Goal: Information Seeking & Learning: Learn about a topic

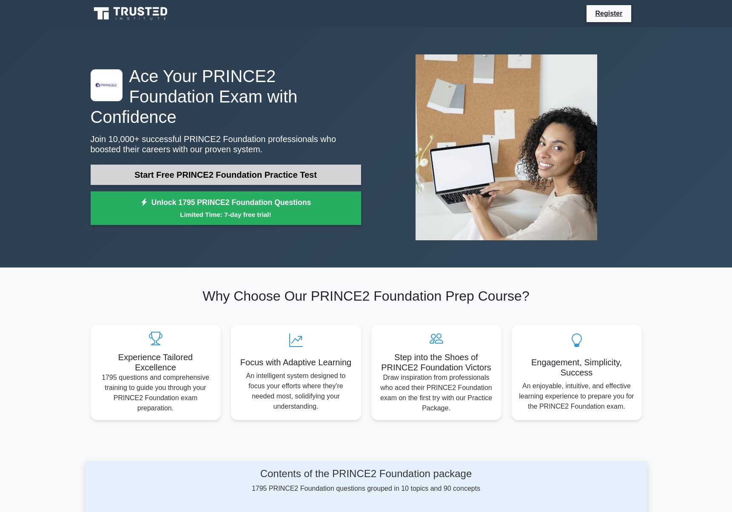
click at [219, 165] on link "Start Free PRINCE2 Foundation Practice Test" at bounding box center [226, 175] width 270 height 20
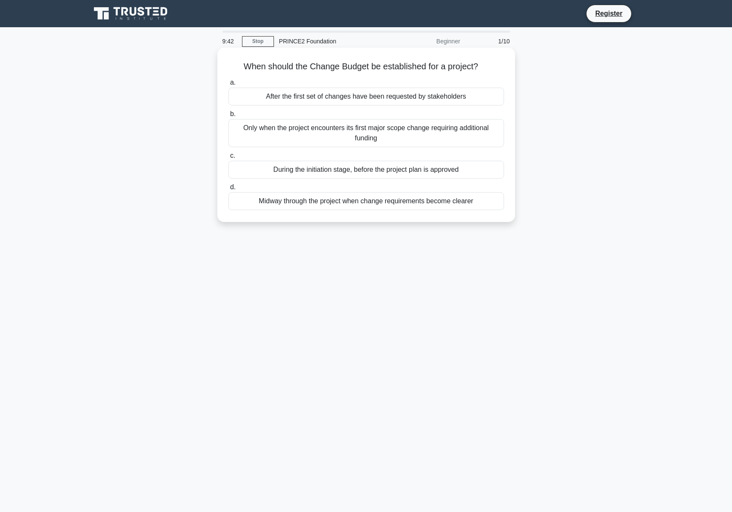
click at [280, 171] on div "During the initiation stage, before the project plan is approved" at bounding box center [366, 170] width 276 height 18
click at [228, 159] on input "c. During the initiation stage, before the project plan is approved" at bounding box center [228, 156] width 0 height 6
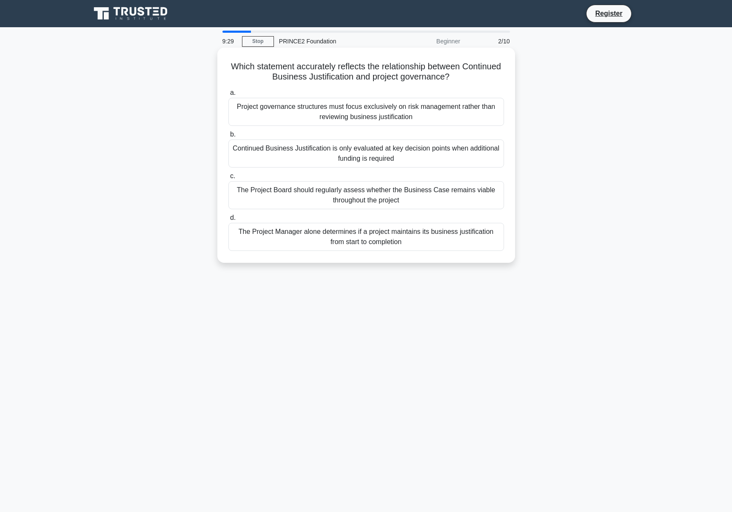
click at [296, 194] on div "The Project Board should regularly assess whether the Business Case remains via…" at bounding box center [366, 195] width 276 height 28
click at [228, 179] on input "c. The Project Board should regularly assess whether the Business Case remains …" at bounding box center [228, 176] width 0 height 6
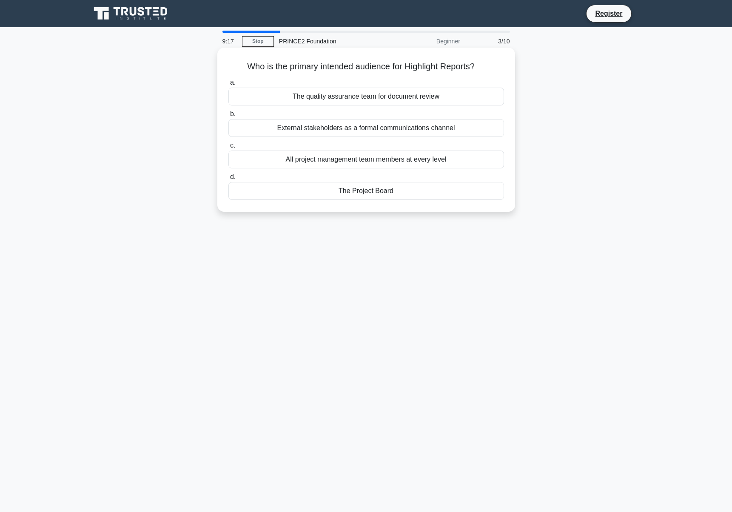
click at [316, 193] on div "The Project Board" at bounding box center [366, 191] width 276 height 18
click at [228, 180] on input "d. The Project Board" at bounding box center [228, 177] width 0 height 6
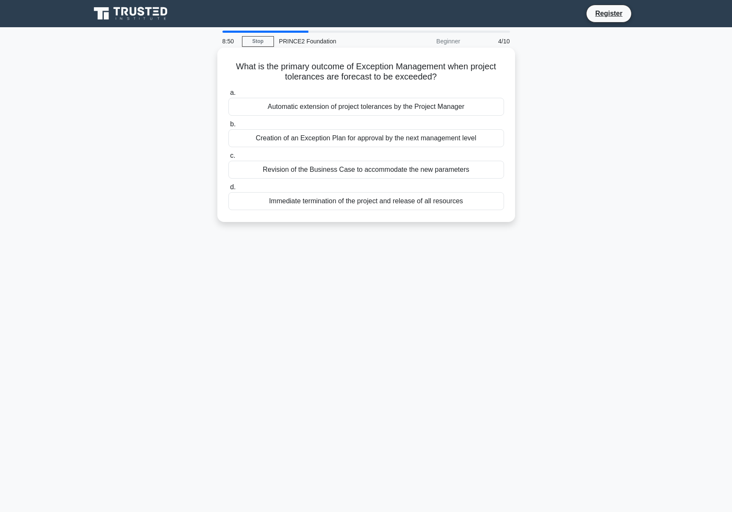
click at [353, 141] on div "Creation of an Exception Plan for approval by the next management level" at bounding box center [366, 138] width 276 height 18
click at [228, 127] on input "b. Creation of an Exception Plan for approval by the next management level" at bounding box center [228, 125] width 0 height 6
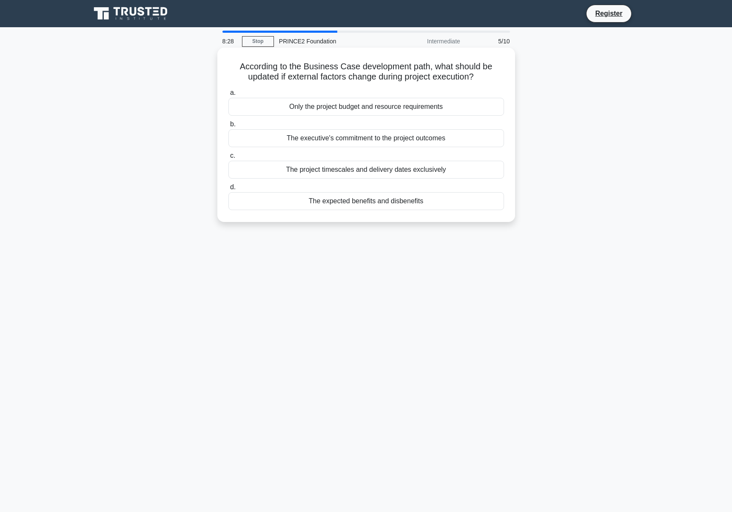
click at [335, 204] on div "The expected benefits and disbenefits" at bounding box center [366, 201] width 276 height 18
click at [228, 190] on input "d. The expected benefits and disbenefits" at bounding box center [228, 188] width 0 height 6
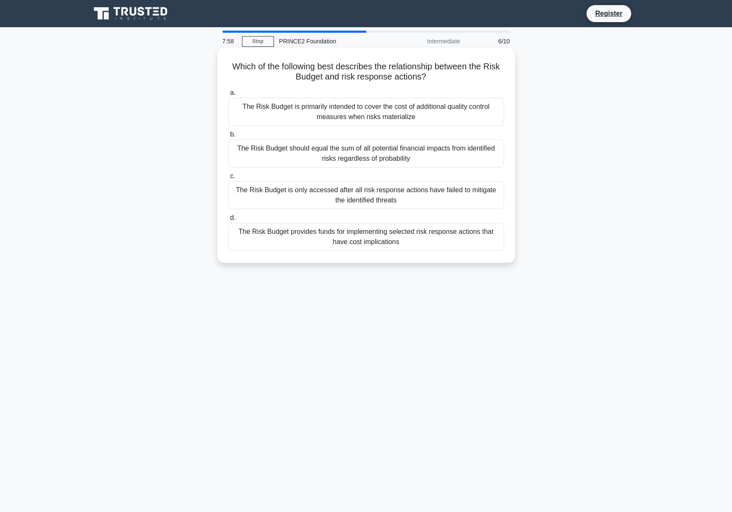
click at [341, 236] on div "The Risk Budget provides funds for implementing selected risk response actions …" at bounding box center [366, 237] width 276 height 28
click at [228, 221] on input "d. The Risk Budget provides funds for implementing selected risk response actio…" at bounding box center [228, 218] width 0 height 6
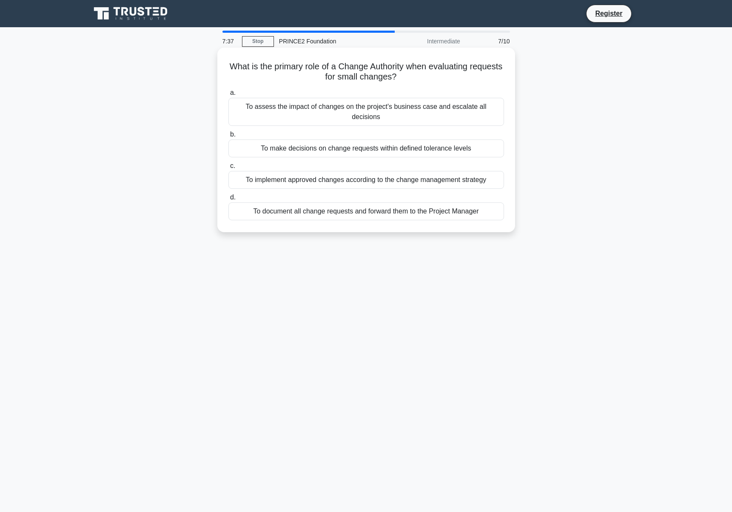
click at [385, 140] on div "To make decisions on change requests within defined tolerance levels" at bounding box center [366, 148] width 276 height 18
click at [228, 137] on input "b. To make decisions on change requests within defined tolerance levels" at bounding box center [228, 135] width 0 height 6
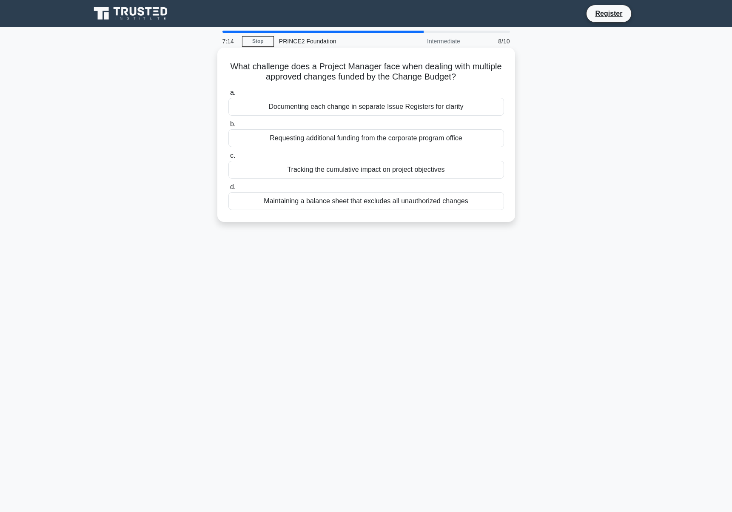
click at [398, 108] on div "Documenting each change in separate Issue Registers for clarity" at bounding box center [366, 107] width 276 height 18
click at [228, 96] on input "a. Documenting each change in separate Issue Registers for clarity" at bounding box center [228, 93] width 0 height 6
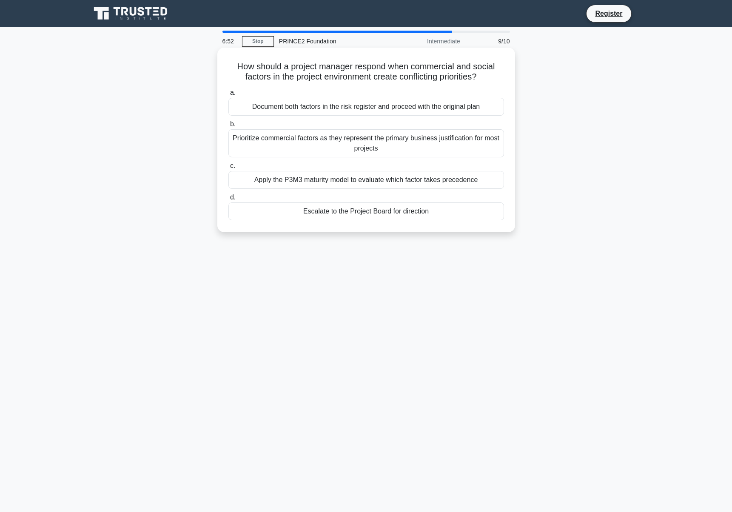
click at [359, 178] on div "Apply the P3M3 maturity model to evaluate which factor takes precedence" at bounding box center [366, 180] width 276 height 18
click at [228, 169] on input "c. Apply the P3M3 maturity model to evaluate which factor takes precedence" at bounding box center [228, 166] width 0 height 6
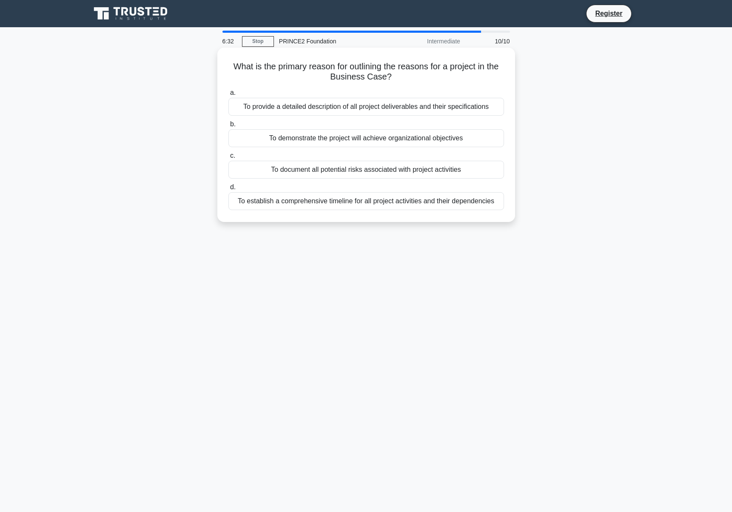
click at [382, 139] on div "To demonstrate the project will achieve organizational objectives" at bounding box center [366, 138] width 276 height 18
click at [228, 127] on input "b. To demonstrate the project will achieve organizational objectives" at bounding box center [228, 125] width 0 height 6
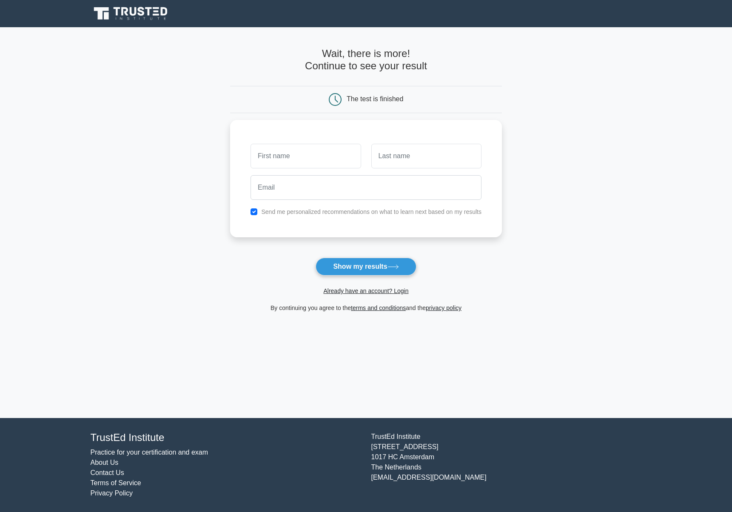
click at [491, 111] on div "The test is finished" at bounding box center [366, 99] width 272 height 27
click at [331, 160] on input "text" at bounding box center [305, 154] width 110 height 25
type input "[PERSON_NAME]"
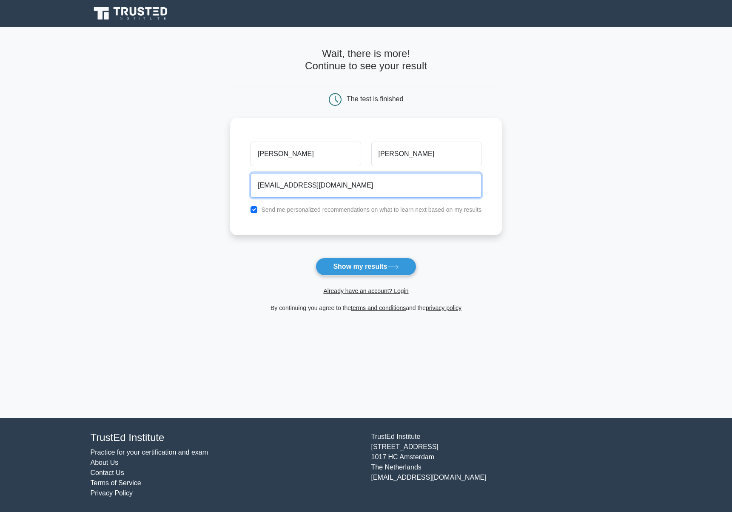
drag, startPoint x: 345, startPoint y: 186, endPoint x: 230, endPoint y: 186, distance: 114.8
click at [230, 186] on div "[PERSON_NAME] [PERSON_NAME][EMAIL_ADDRESS][DOMAIN_NAME] Send me personalized re…" at bounding box center [366, 176] width 272 height 117
type input "j"
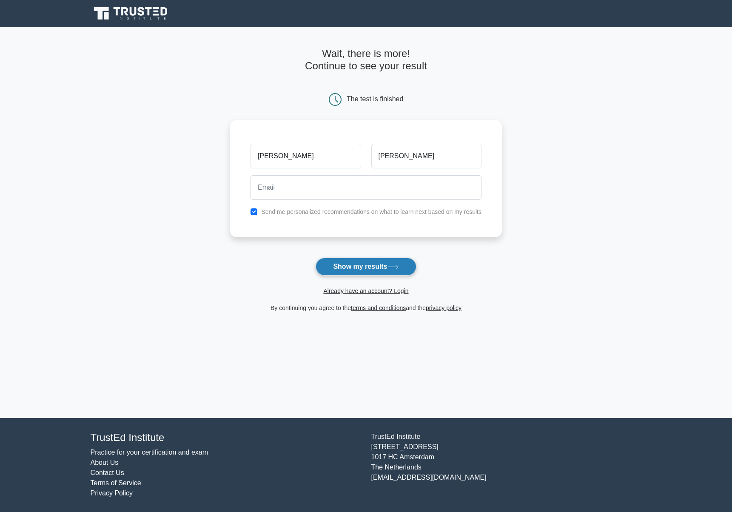
click at [349, 271] on button "Show my results" at bounding box center [366, 267] width 100 height 18
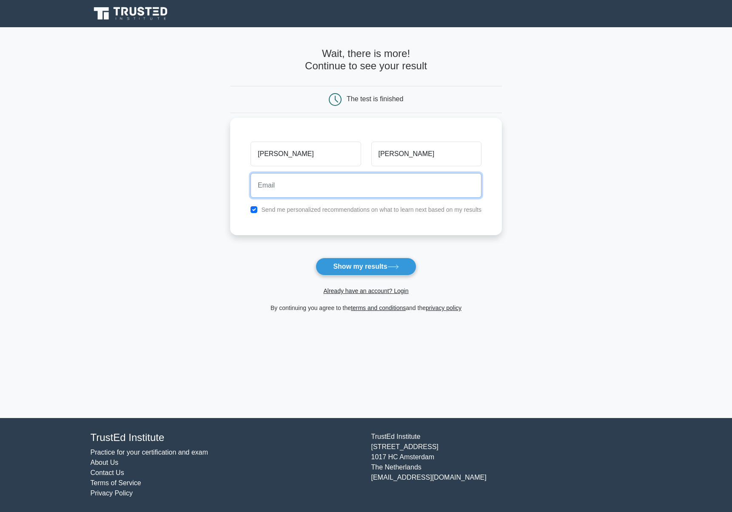
click at [287, 182] on input "email" at bounding box center [365, 185] width 231 height 25
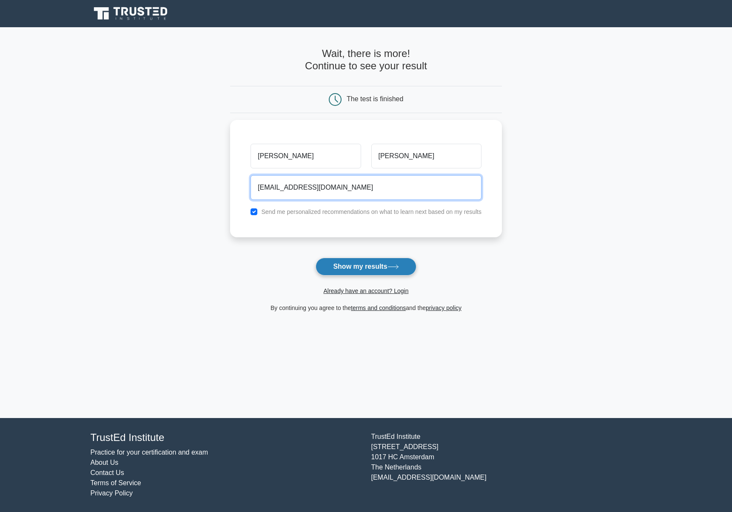
type input "juinglee88@gmail.com"
click at [336, 264] on button "Show my results" at bounding box center [366, 267] width 100 height 18
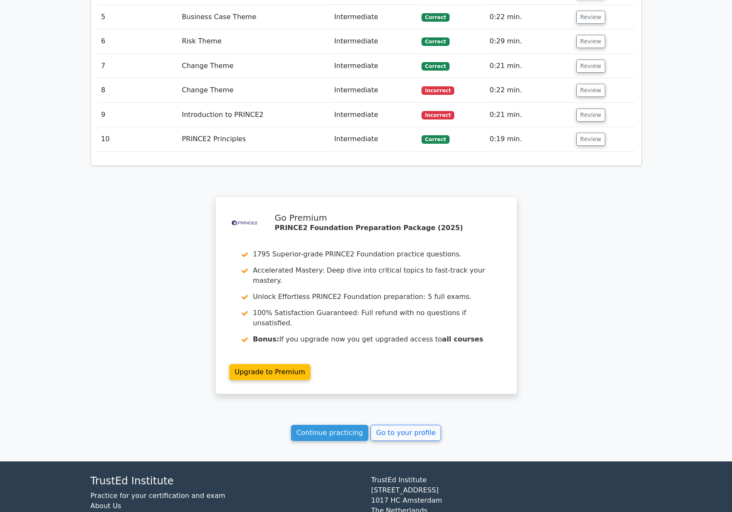
scroll to position [1231, 0]
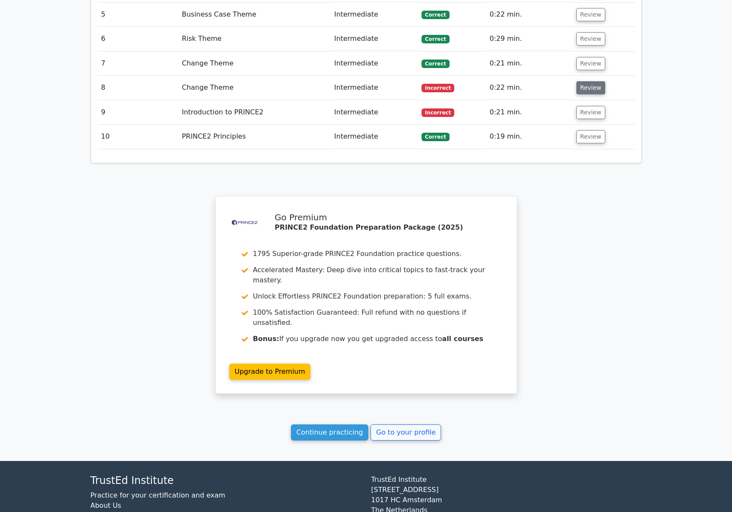
click at [591, 81] on button "Review" at bounding box center [590, 87] width 29 height 13
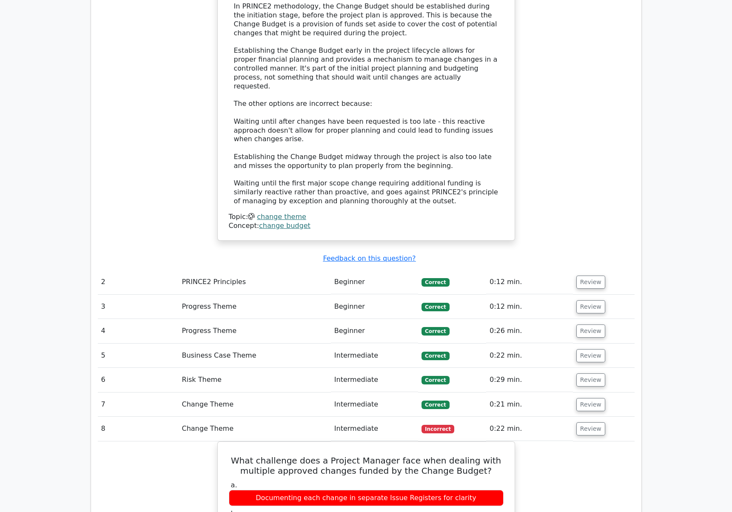
scroll to position [969, 0]
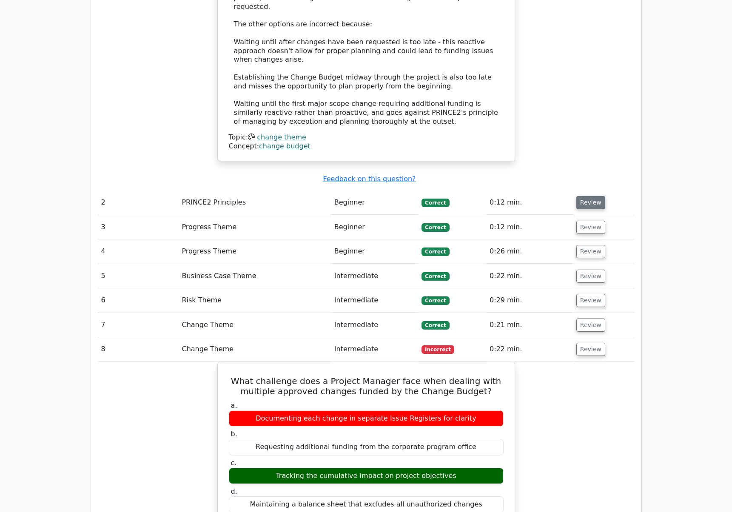
click at [584, 196] on button "Review" at bounding box center [590, 202] width 29 height 13
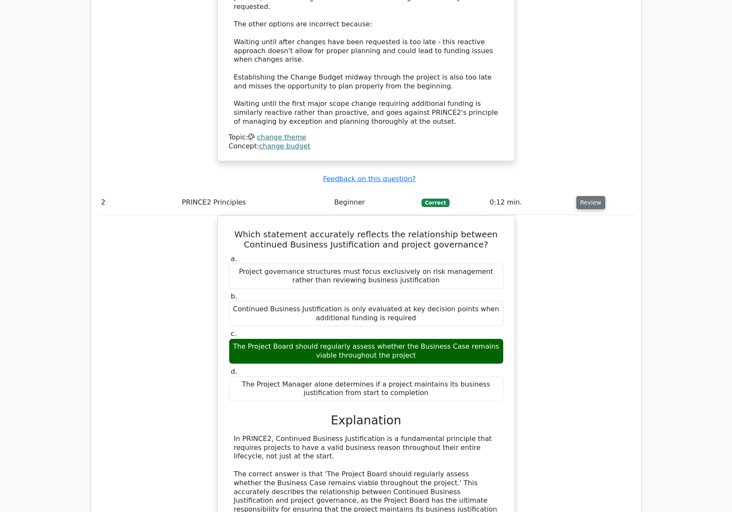
click at [584, 196] on button "Review" at bounding box center [590, 202] width 29 height 13
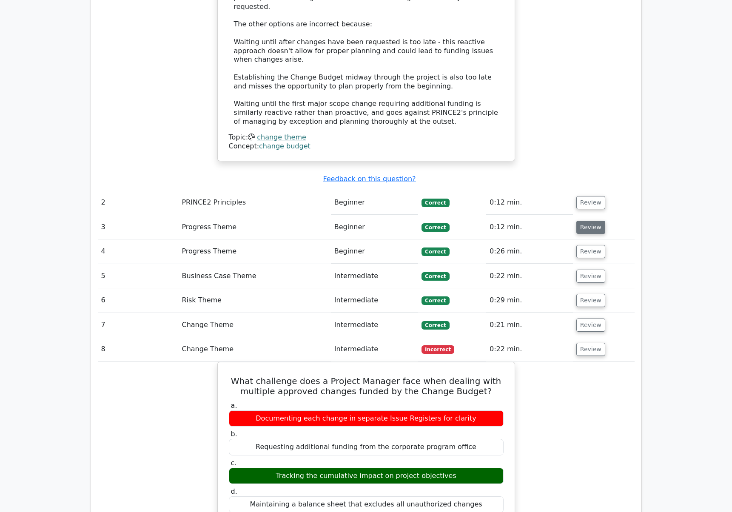
click at [585, 221] on button "Review" at bounding box center [590, 227] width 29 height 13
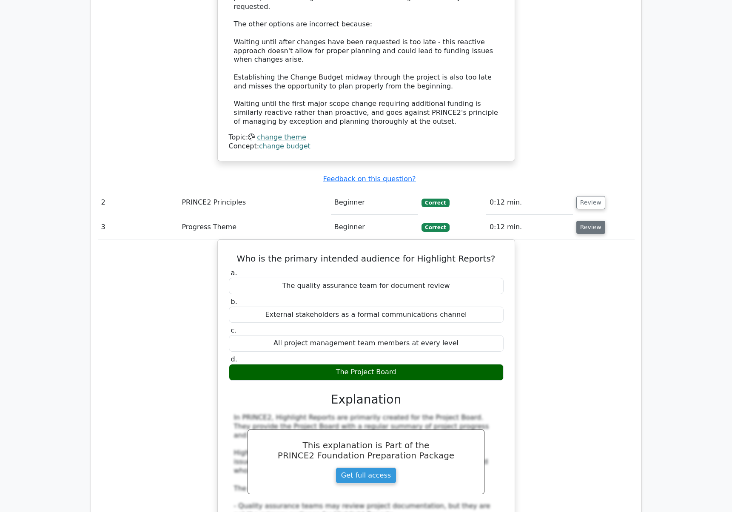
click at [585, 221] on button "Review" at bounding box center [590, 227] width 29 height 13
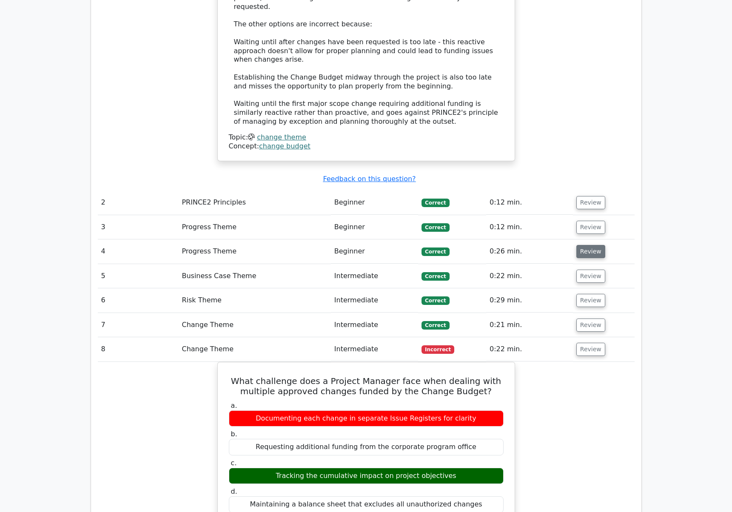
click at [585, 245] on button "Review" at bounding box center [590, 251] width 29 height 13
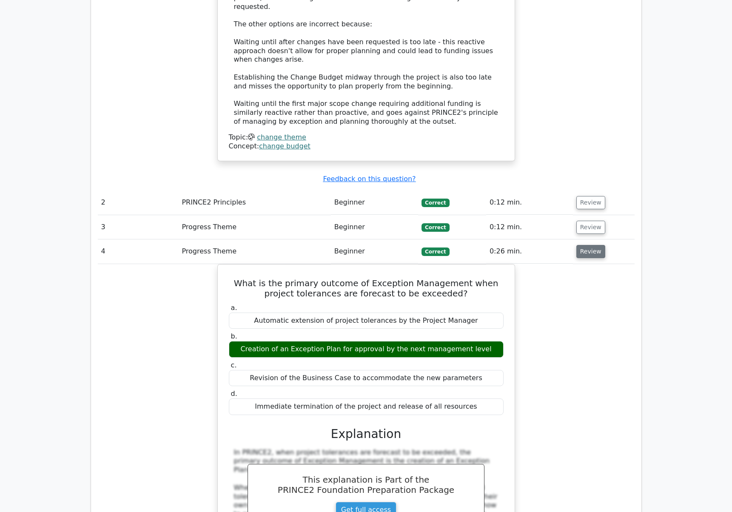
click at [586, 245] on button "Review" at bounding box center [590, 251] width 29 height 13
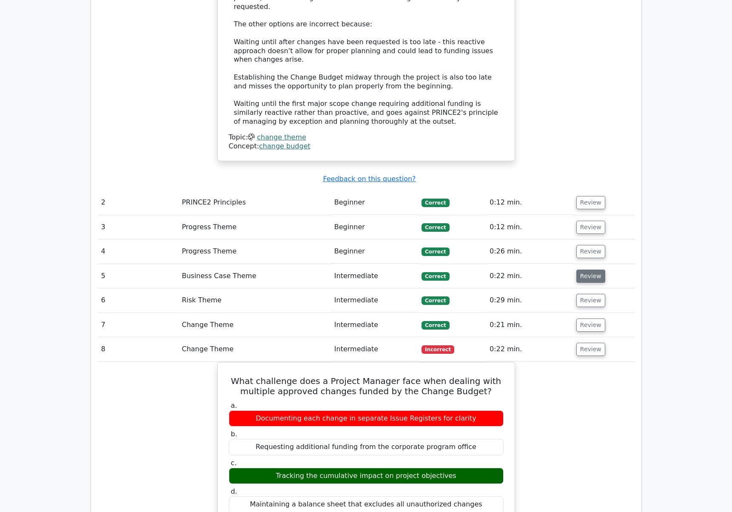
click at [584, 270] on button "Review" at bounding box center [590, 276] width 29 height 13
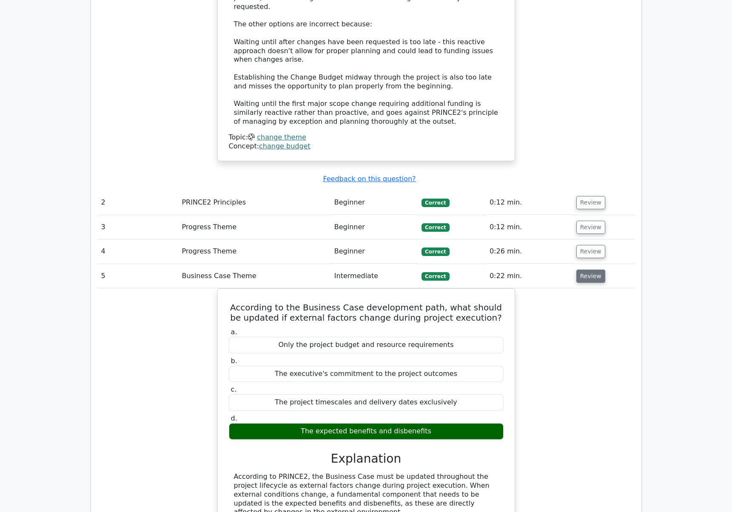
click at [584, 270] on button "Review" at bounding box center [590, 276] width 29 height 13
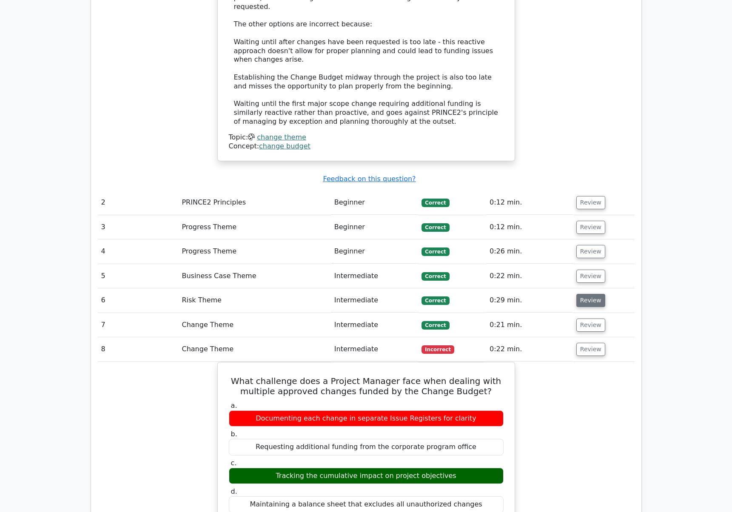
click at [583, 294] on button "Review" at bounding box center [590, 300] width 29 height 13
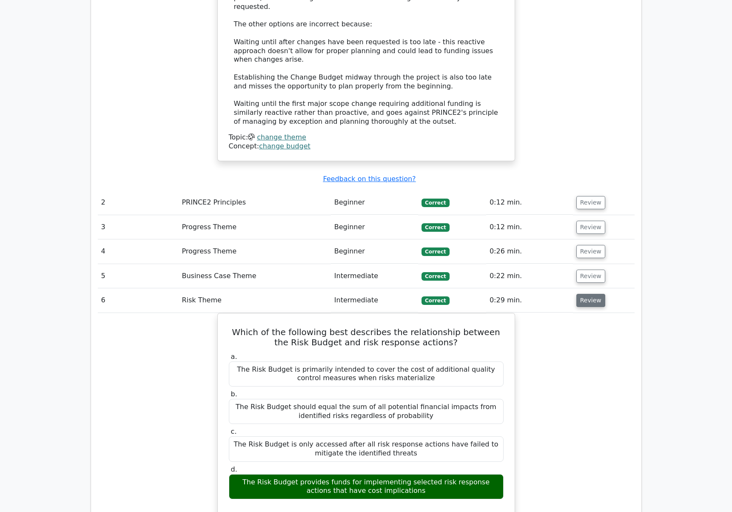
click at [583, 294] on button "Review" at bounding box center [590, 300] width 29 height 13
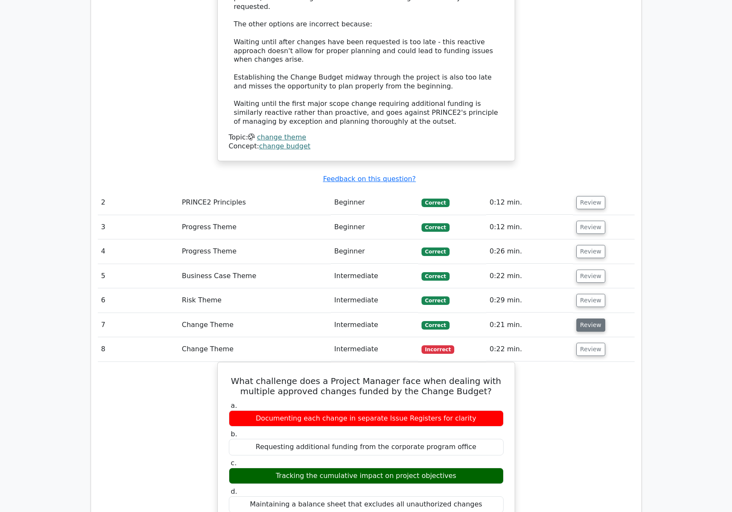
click at [583, 318] on button "Review" at bounding box center [590, 324] width 29 height 13
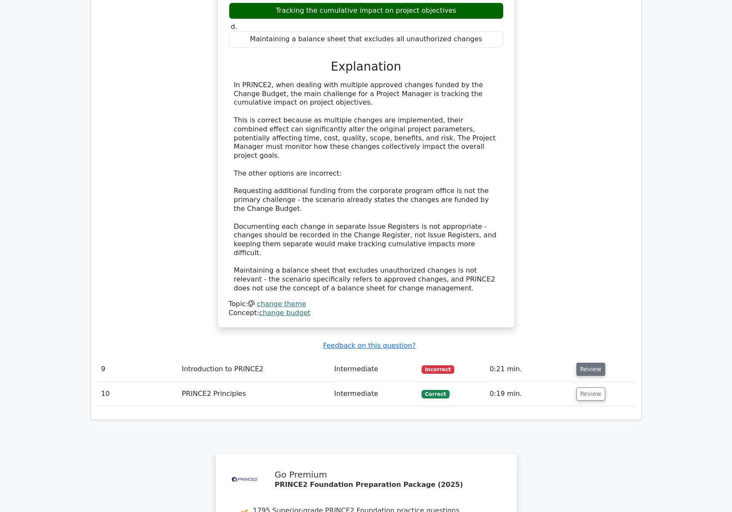
scroll to position [1922, 0]
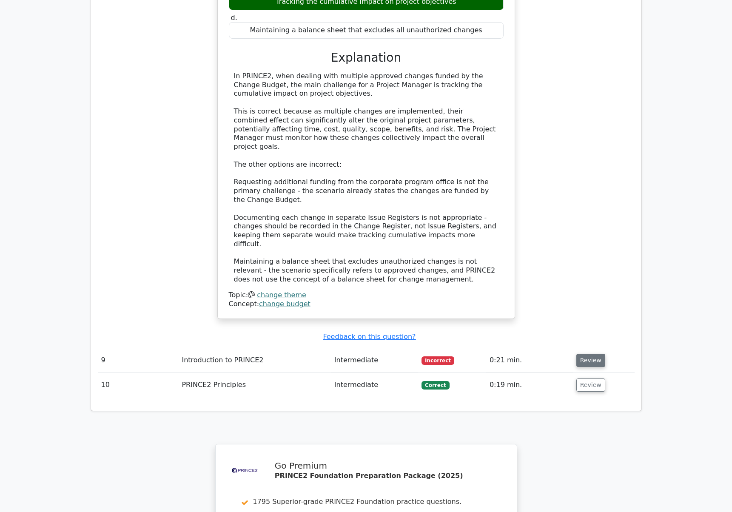
click at [593, 354] on button "Review" at bounding box center [590, 360] width 29 height 13
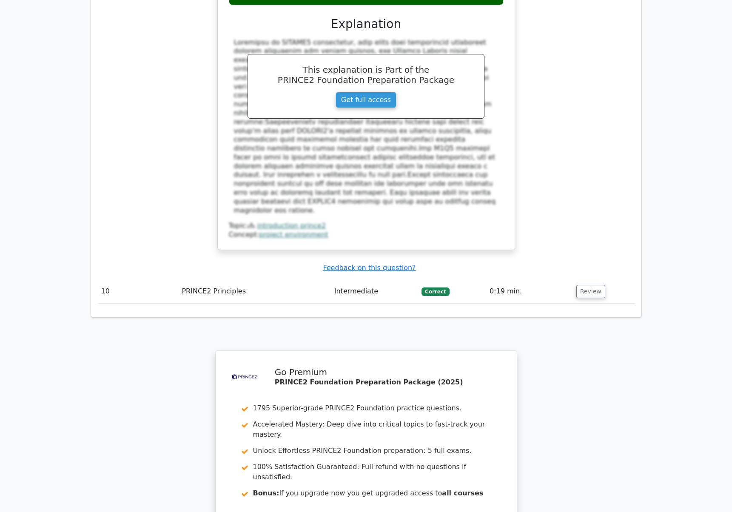
scroll to position [2462, 0]
